Goal: Check status: Check status

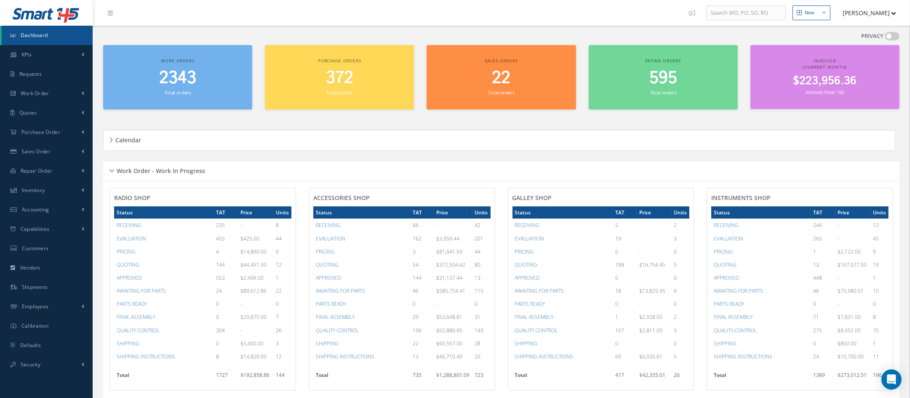
click at [179, 40] on div "PRIVACY" at bounding box center [501, 38] width 797 height 13
click at [35, 98] on link "Work Order" at bounding box center [46, 93] width 93 height 19
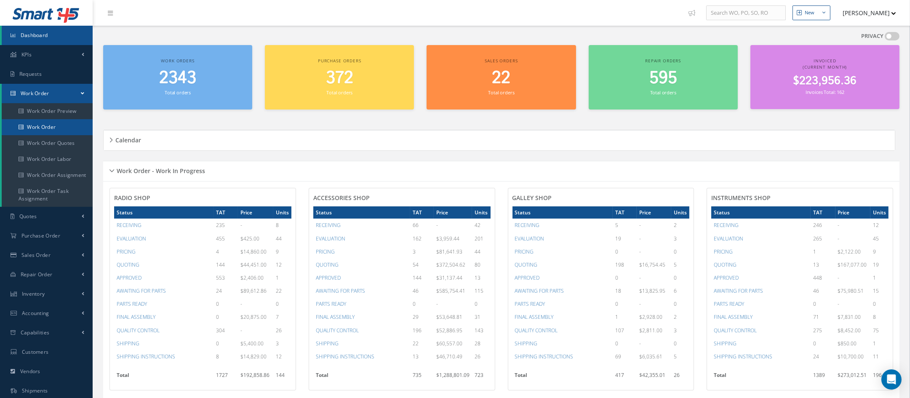
click at [44, 123] on link "Work Order" at bounding box center [47, 127] width 91 height 16
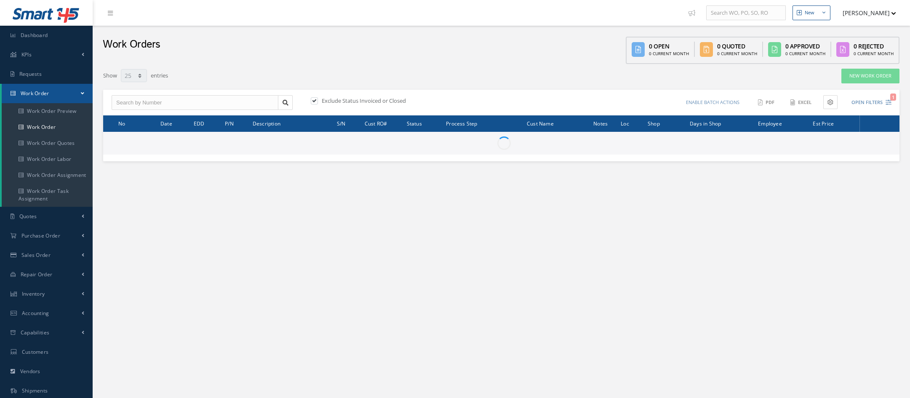
select select "25"
click at [259, 59] on div "Work Orders 1216 Open 212 Current Month 989 Quoted 113 Current Month 419 Approv…" at bounding box center [502, 45] width 818 height 38
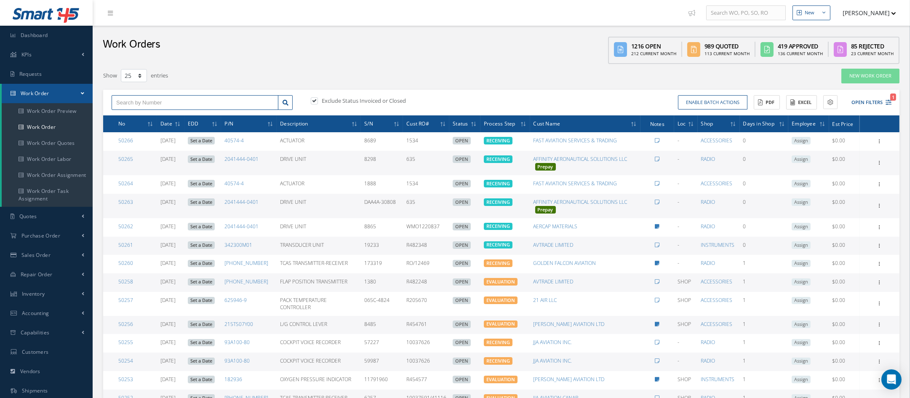
click at [192, 102] on input "text" at bounding box center [195, 102] width 167 height 15
type input "49852"
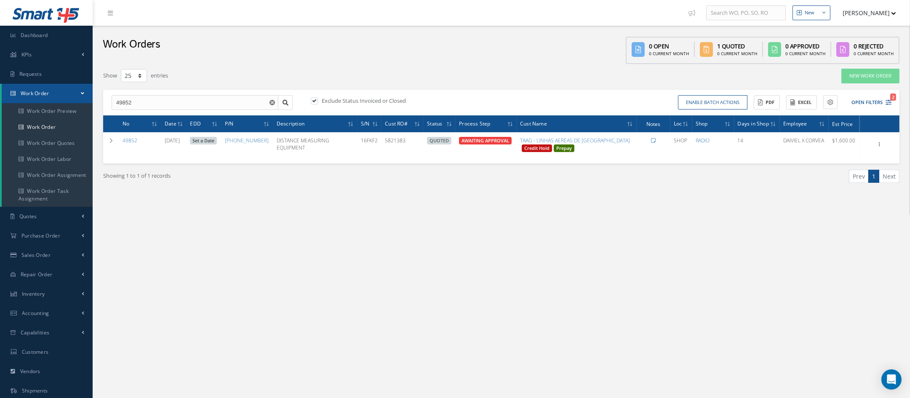
click at [517, 82] on div "Show 10 25 50 100 entries" at bounding box center [333, 75] width 472 height 15
